Goal: Transaction & Acquisition: Purchase product/service

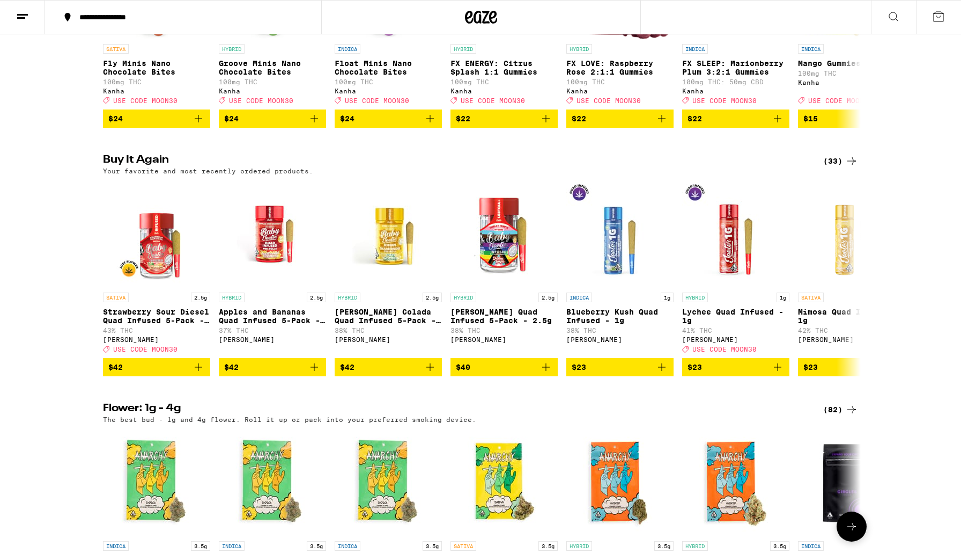
scroll to position [749, 0]
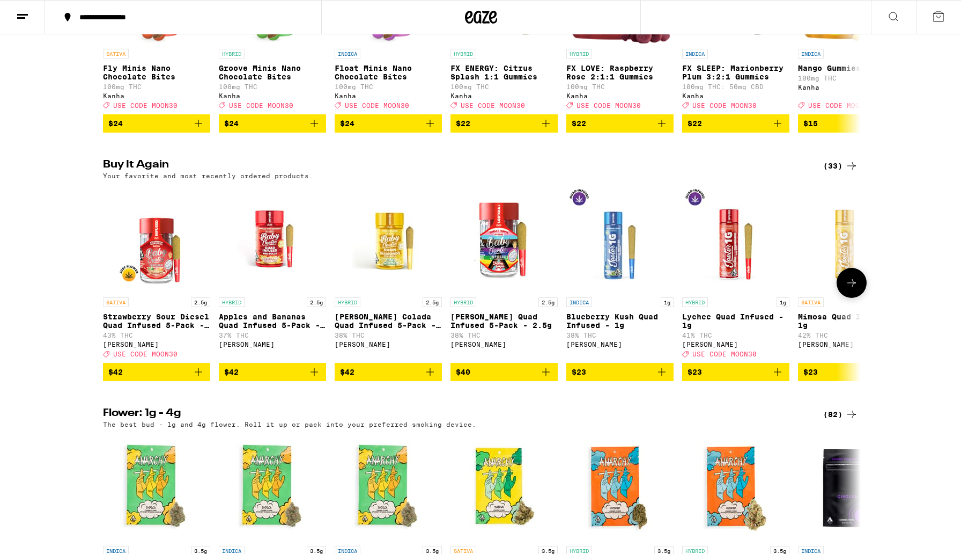
click at [851, 289] on icon at bounding box center [852, 282] width 13 height 13
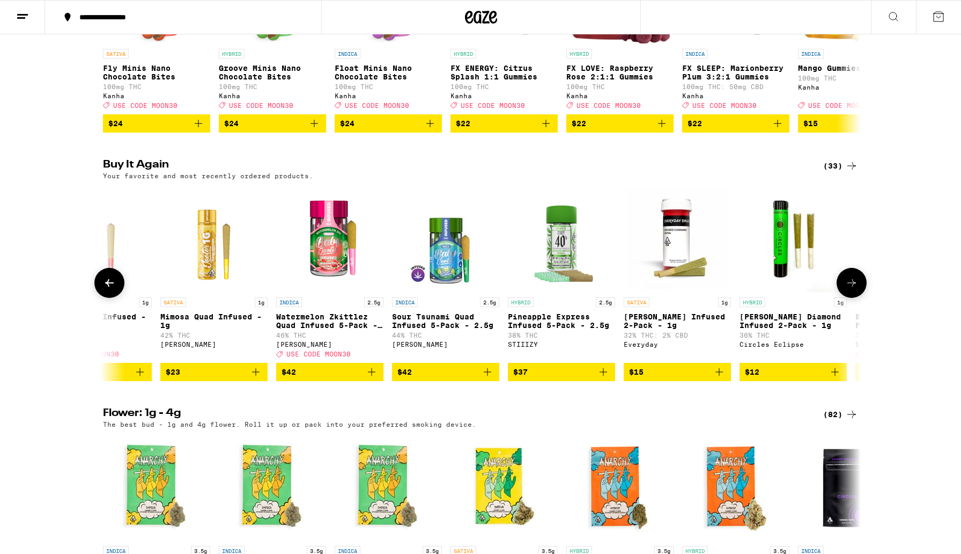
scroll to position [0, 638]
click at [102, 298] on button at bounding box center [109, 283] width 30 height 30
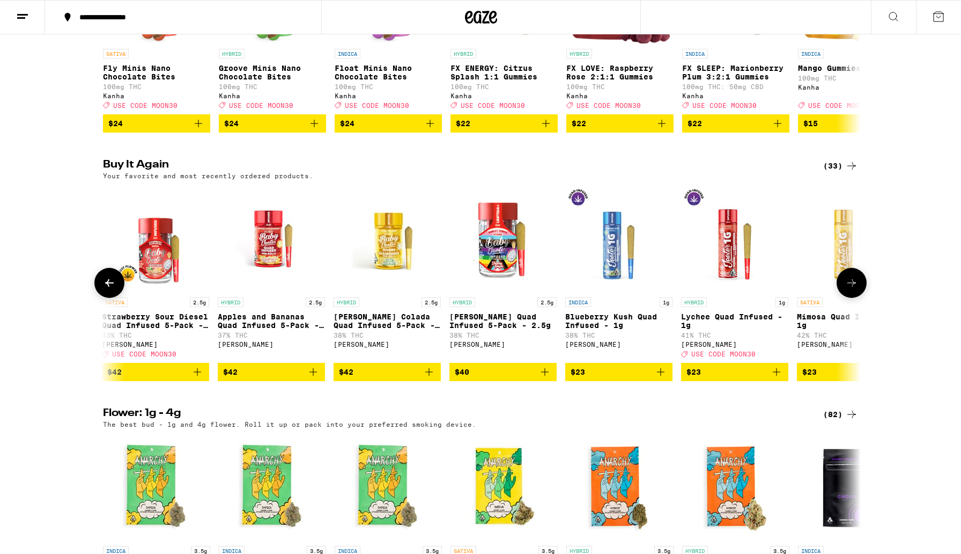
scroll to position [0, 0]
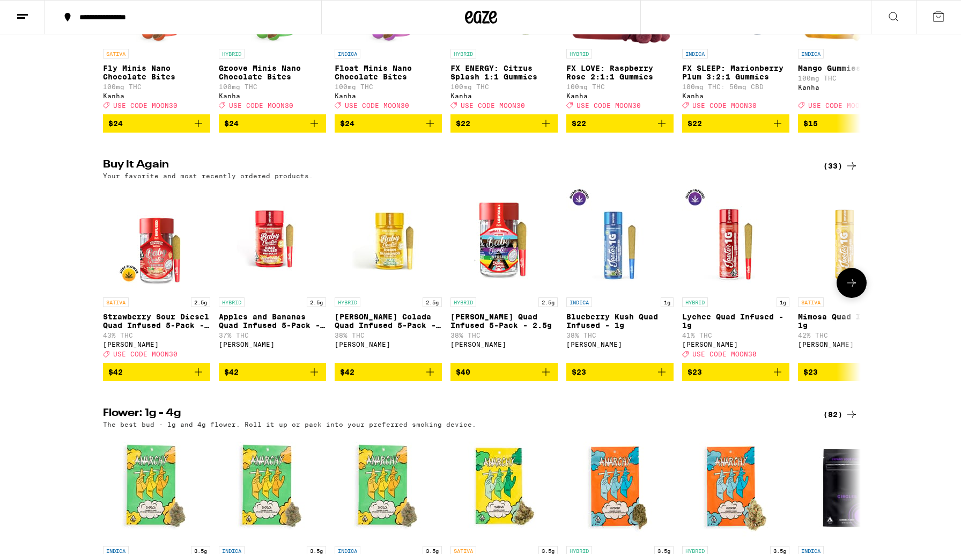
click at [202, 378] on icon "Add to bag" at bounding box center [198, 371] width 13 height 13
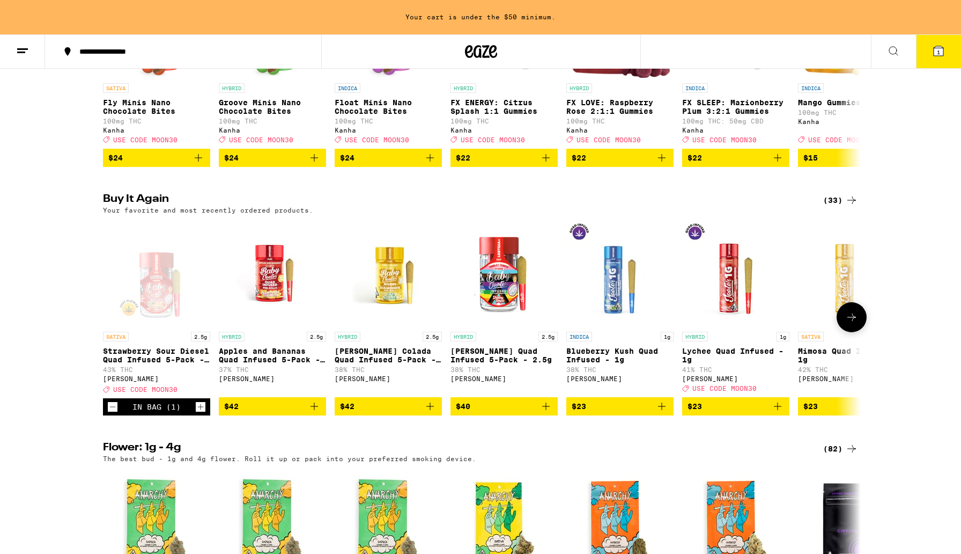
scroll to position [783, 0]
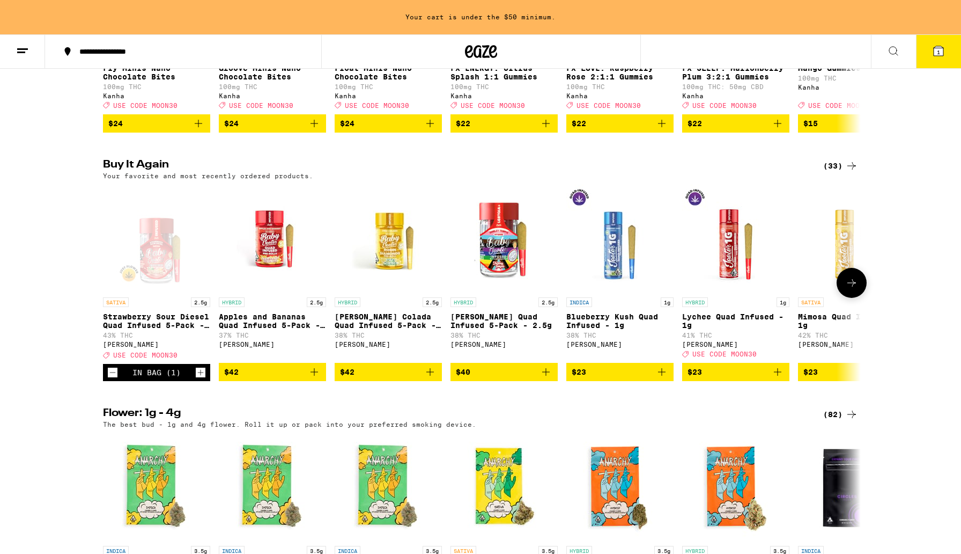
click at [202, 379] on icon "Increment" at bounding box center [201, 372] width 10 height 13
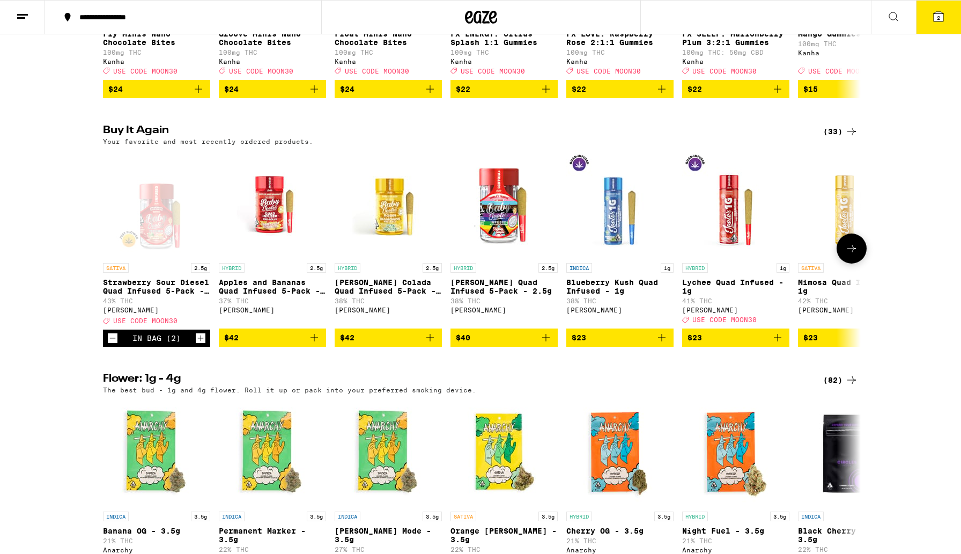
scroll to position [749, 0]
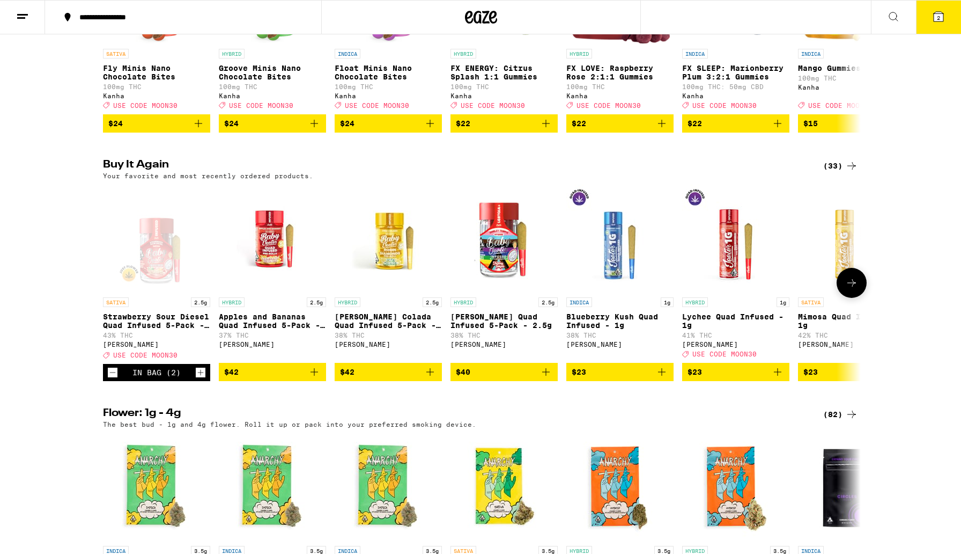
click at [200, 379] on icon "Increment" at bounding box center [201, 372] width 10 height 13
click at [930, 22] on button "3" at bounding box center [938, 17] width 45 height 33
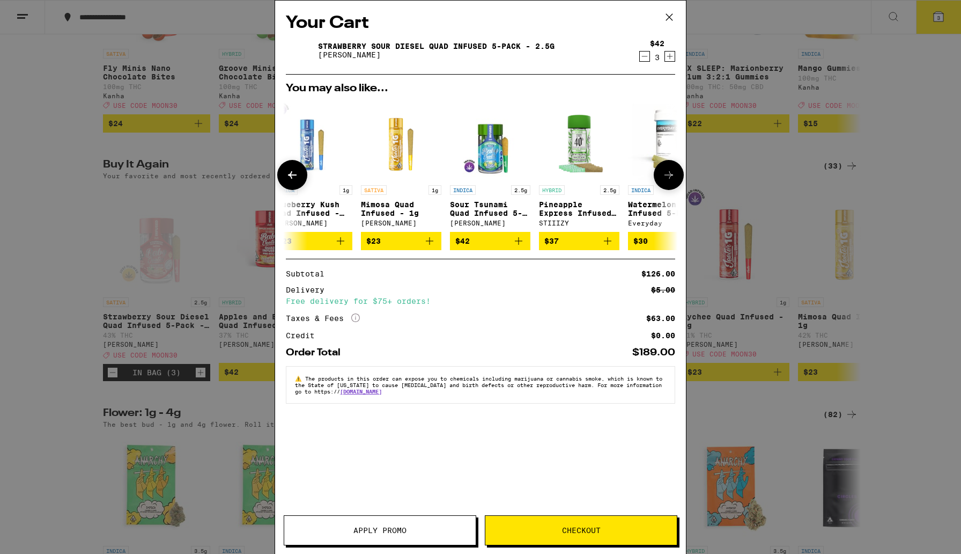
scroll to position [0, 327]
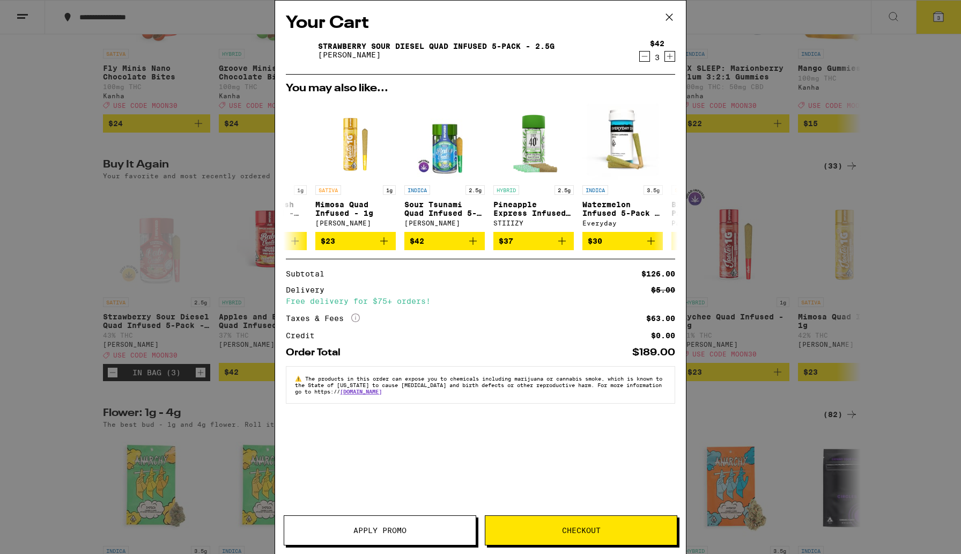
click at [409, 532] on span "Apply Promo" at bounding box center [380, 530] width 192 height 8
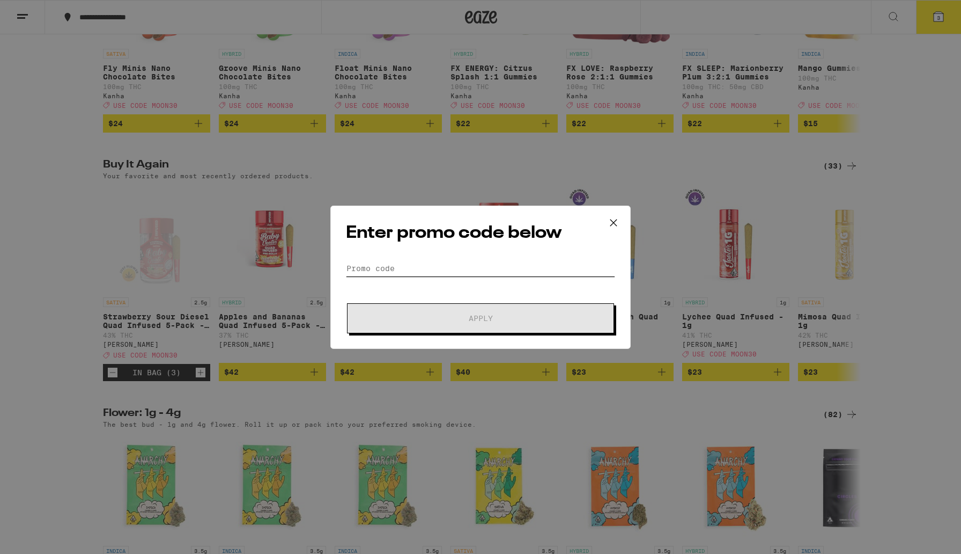
click at [410, 266] on input "Promo Code" at bounding box center [480, 268] width 269 height 16
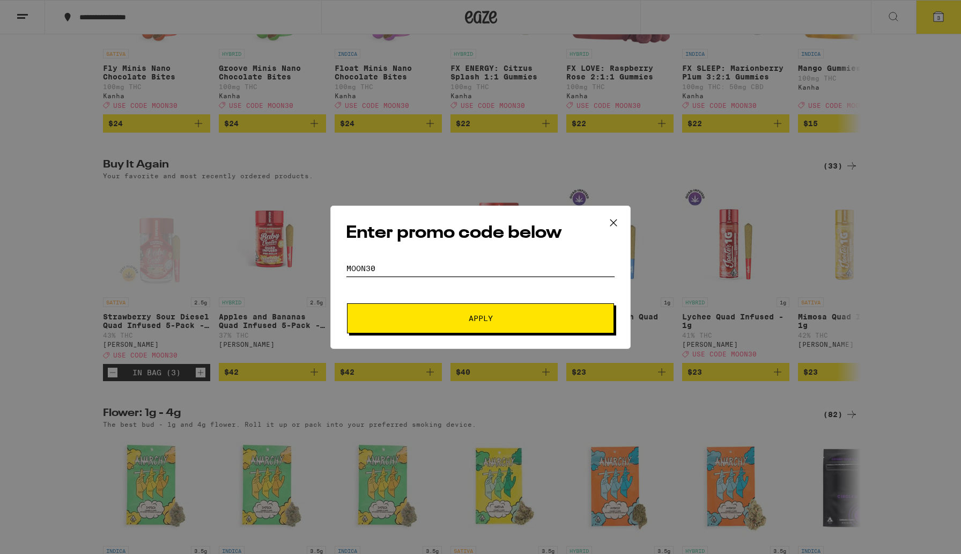
type input "MOON30"
click at [495, 314] on span "Apply" at bounding box center [480, 318] width 193 height 8
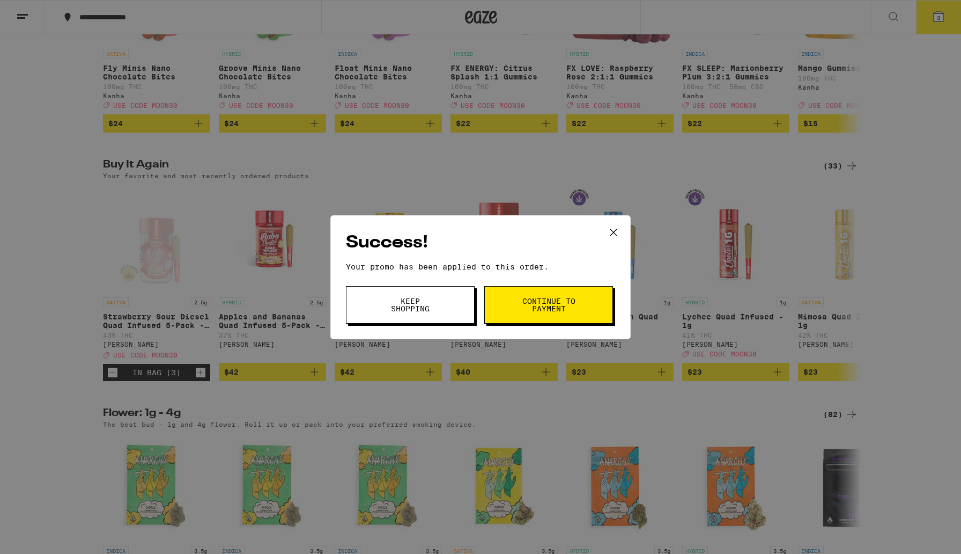
click at [451, 307] on button "Keep Shopping" at bounding box center [410, 305] width 129 height 38
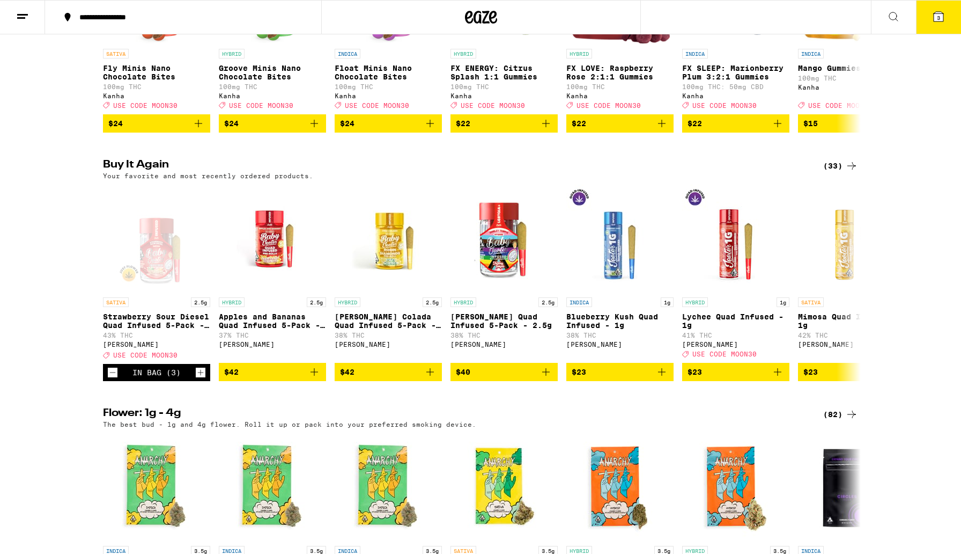
click at [938, 25] on button "3" at bounding box center [938, 17] width 45 height 33
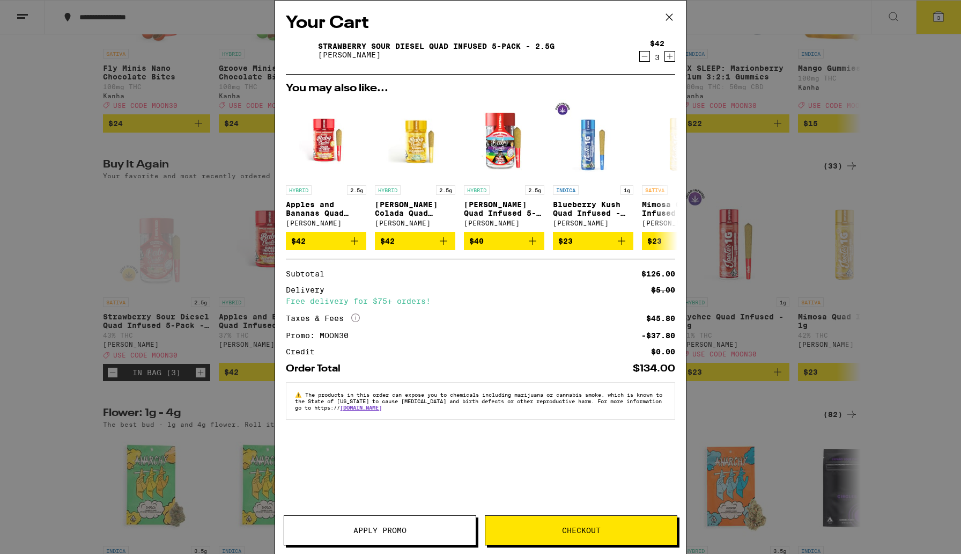
click at [673, 56] on icon "Increment" at bounding box center [670, 56] width 10 height 13
click at [589, 538] on button "Checkout" at bounding box center [581, 530] width 193 height 30
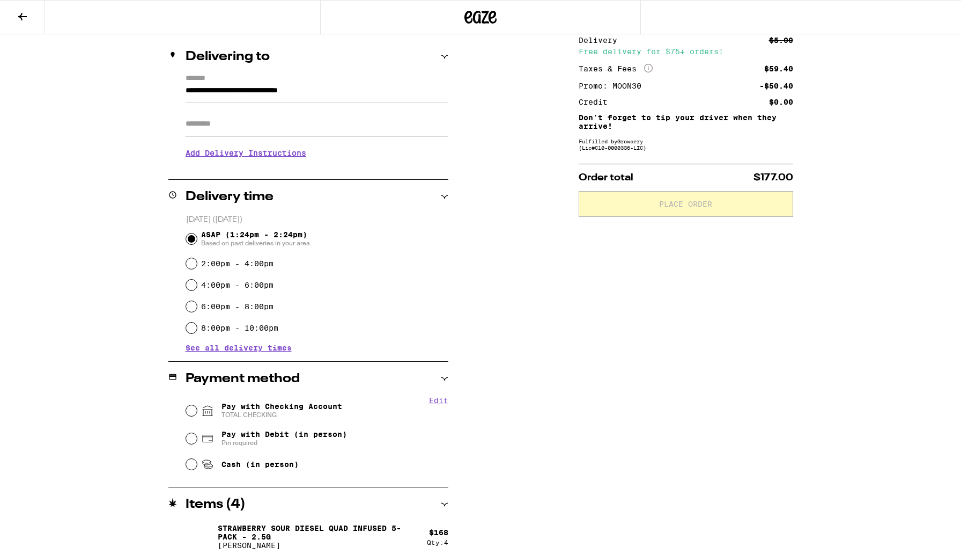
scroll to position [127, 0]
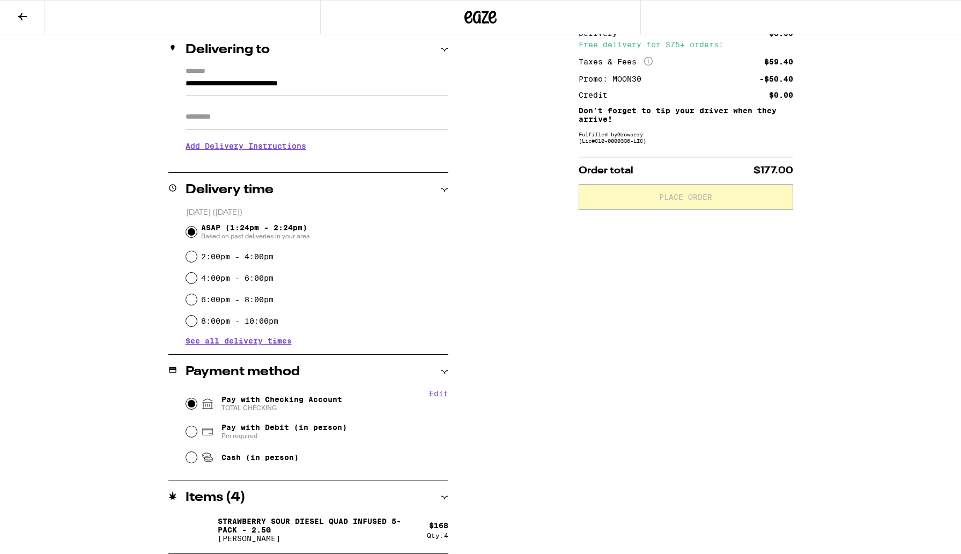
click at [191, 403] on input "Pay with Checking Account TOTAL CHECKING" at bounding box center [191, 403] width 11 height 11
radio input "true"
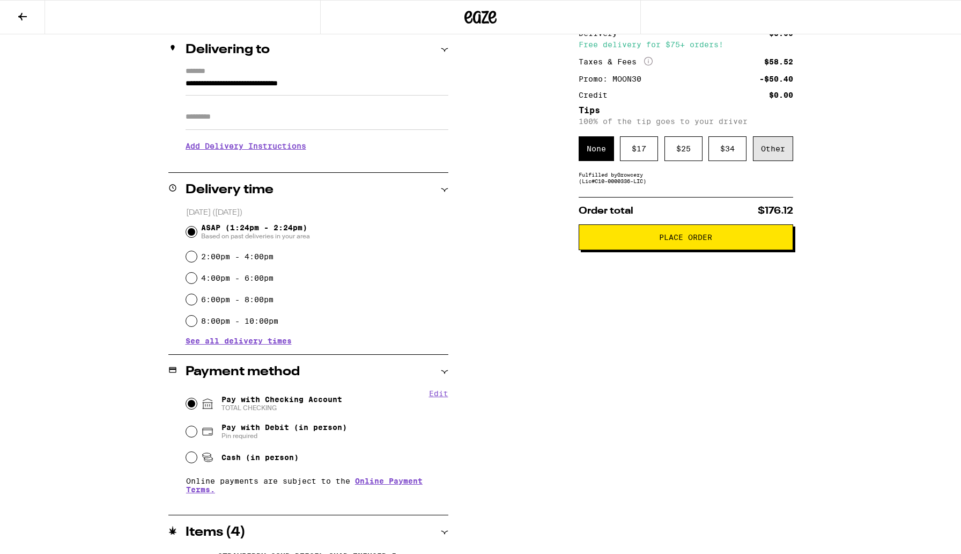
click at [781, 154] on div "Other" at bounding box center [773, 148] width 40 height 25
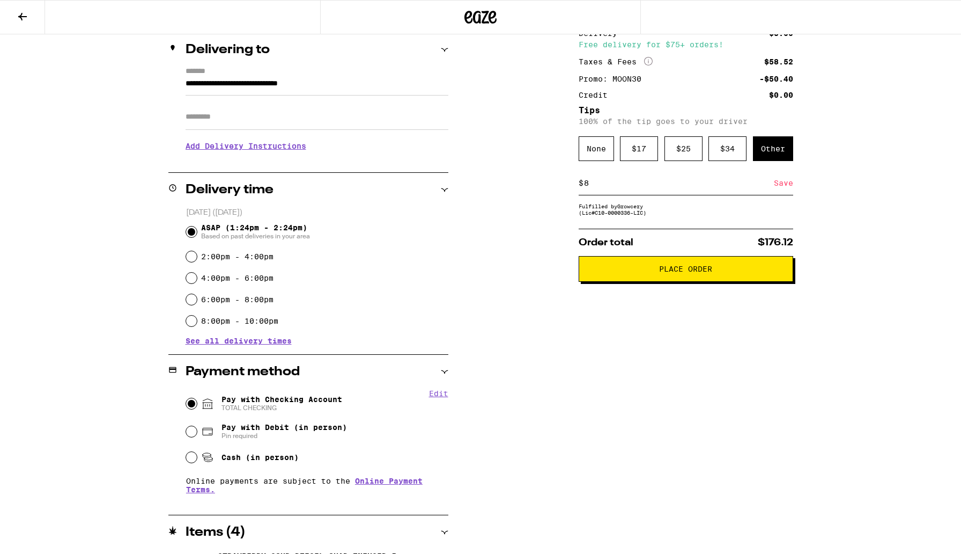
type input "8"
click at [777, 187] on div "Save" at bounding box center [783, 183] width 19 height 24
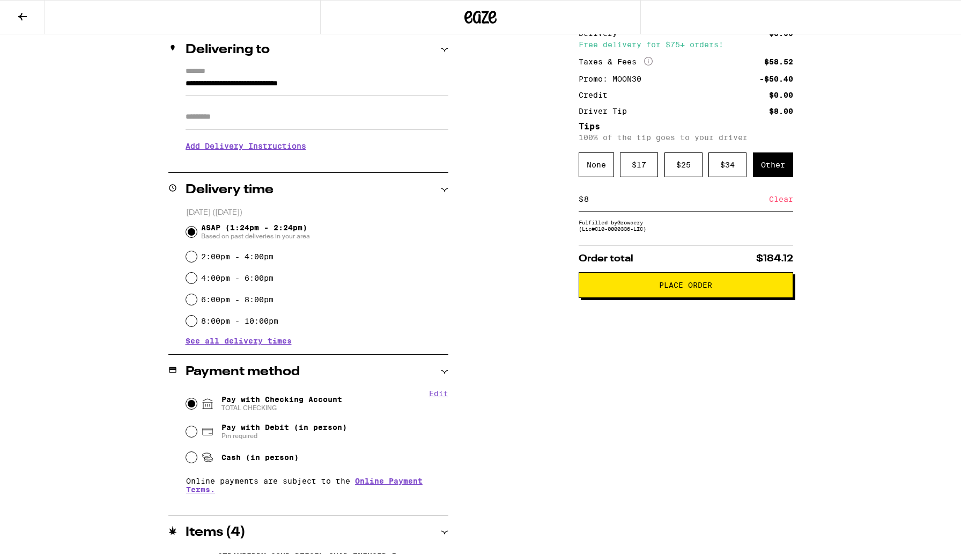
click at [715, 296] on button "Place Order" at bounding box center [686, 285] width 215 height 26
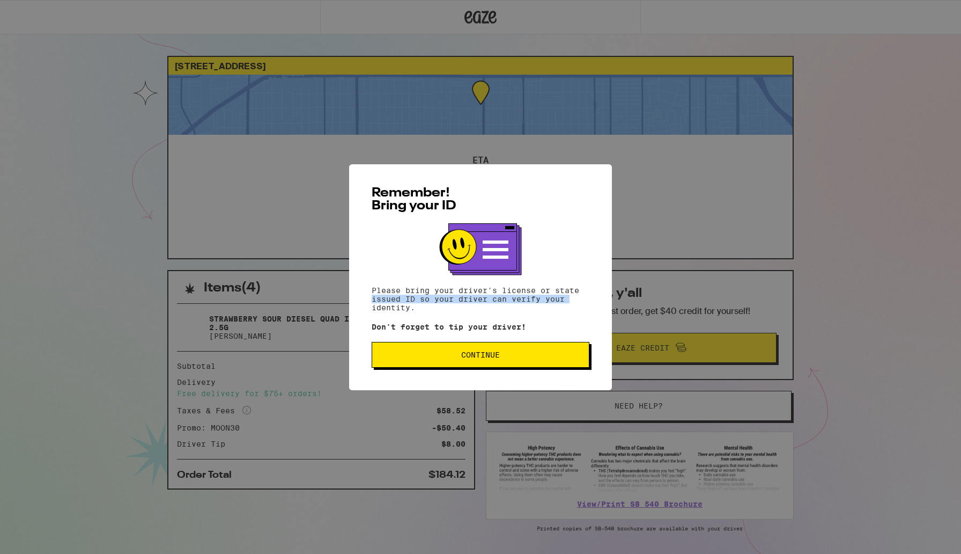
click at [714, 292] on div "Remember! Bring your ID Please bring your driver's license or state issued ID s…" at bounding box center [480, 277] width 961 height 554
